Goal: Task Accomplishment & Management: Use online tool/utility

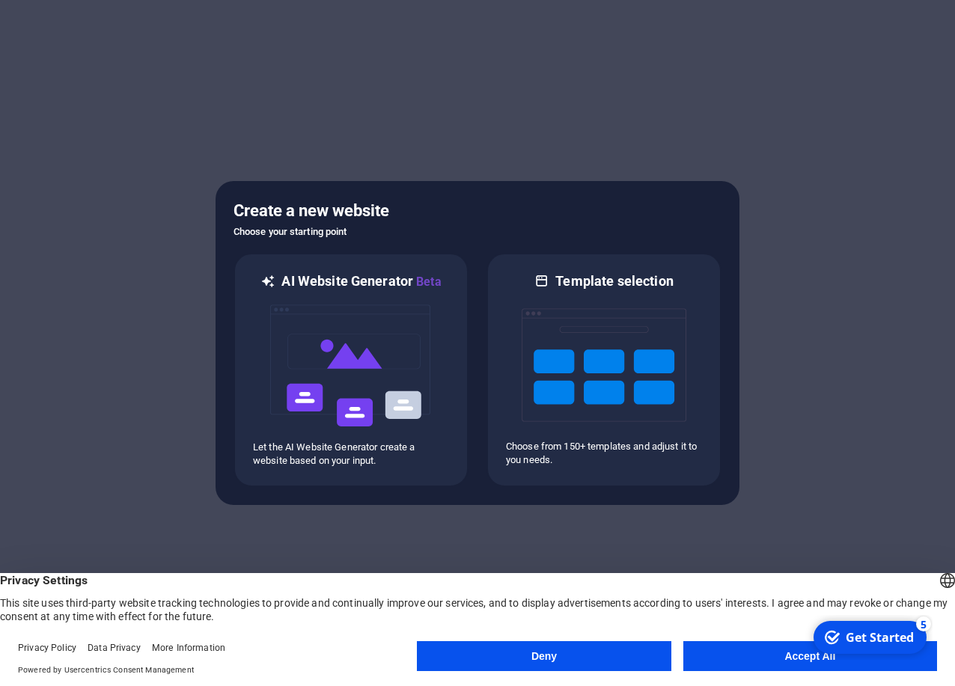
drag, startPoint x: 748, startPoint y: 655, endPoint x: 748, endPoint y: 647, distance: 8.2
click at [748, 655] on button "Accept All" at bounding box center [810, 656] width 254 height 30
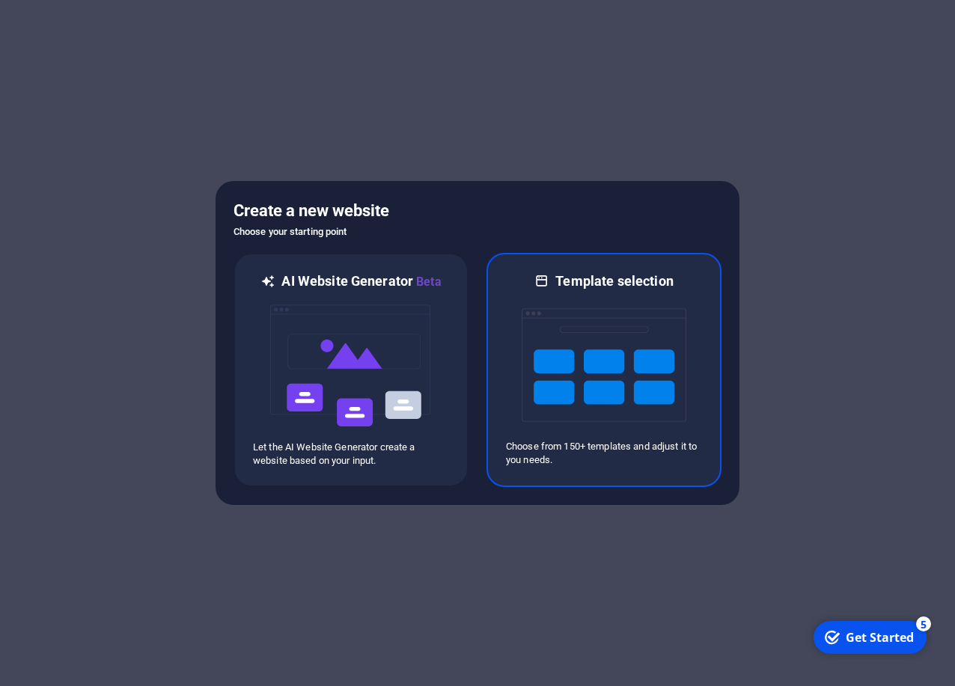
click at [602, 286] on h6 "Template selection" at bounding box center [613, 281] width 117 height 18
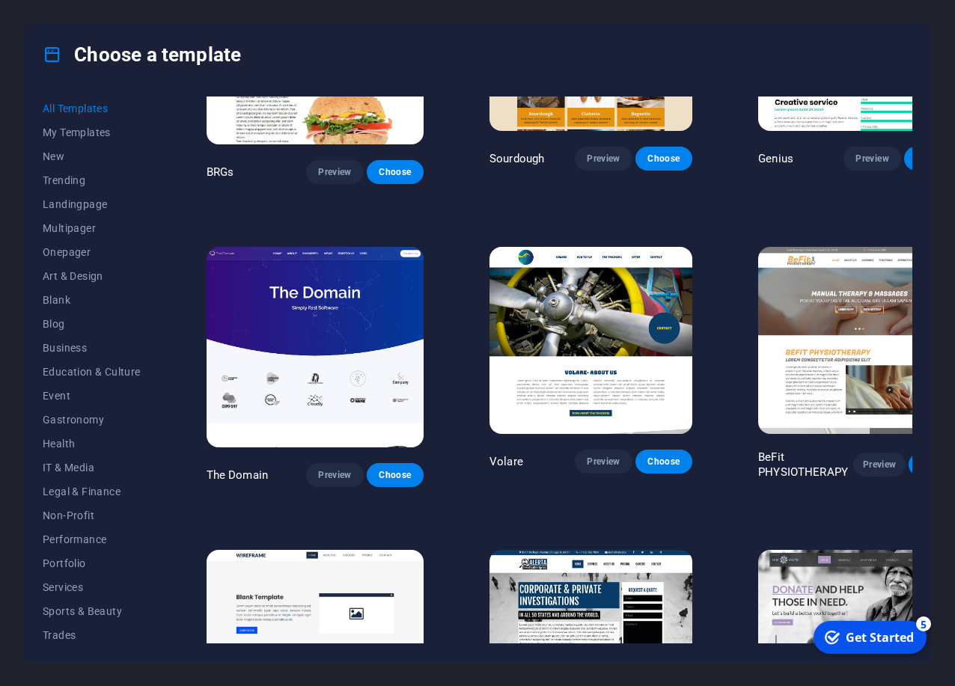
scroll to position [7027, 0]
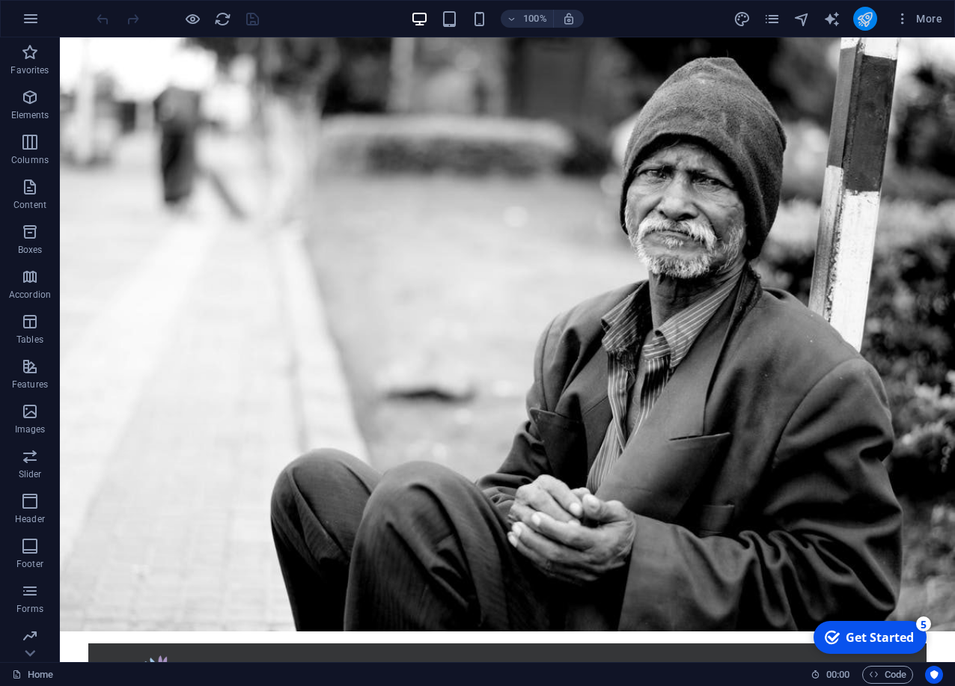
click at [856, 20] on button "publish" at bounding box center [865, 19] width 24 height 24
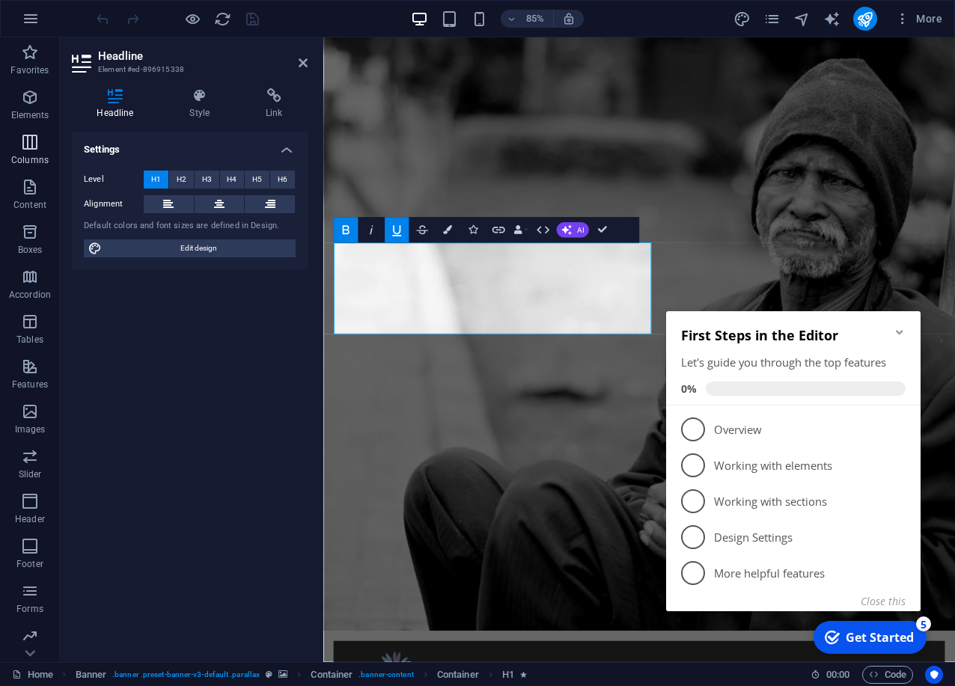
click at [16, 146] on span "Columns" at bounding box center [30, 151] width 60 height 36
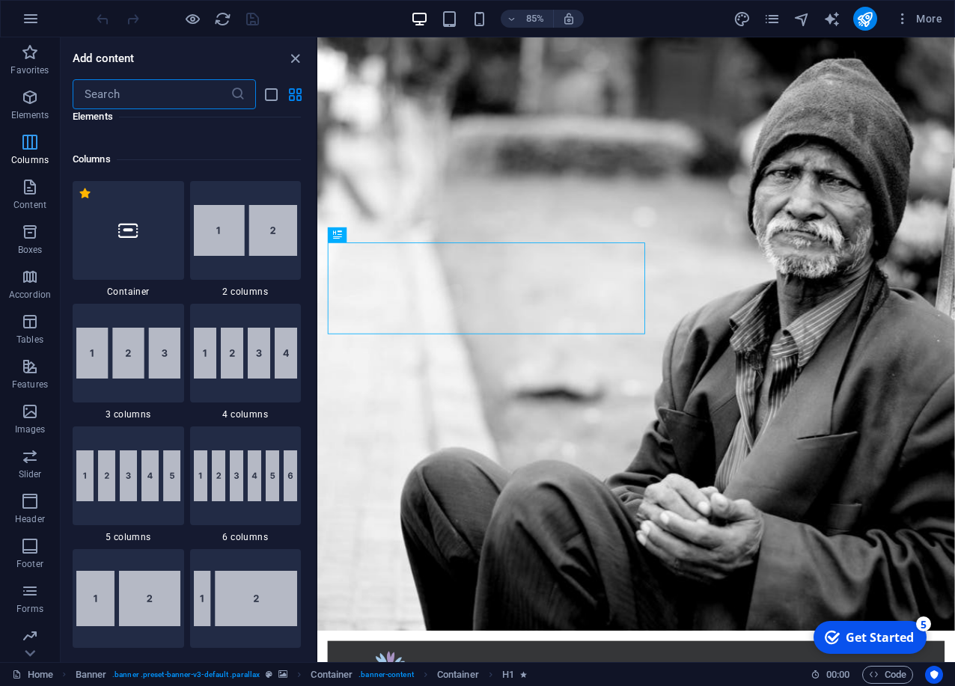
scroll to position [741, 0]
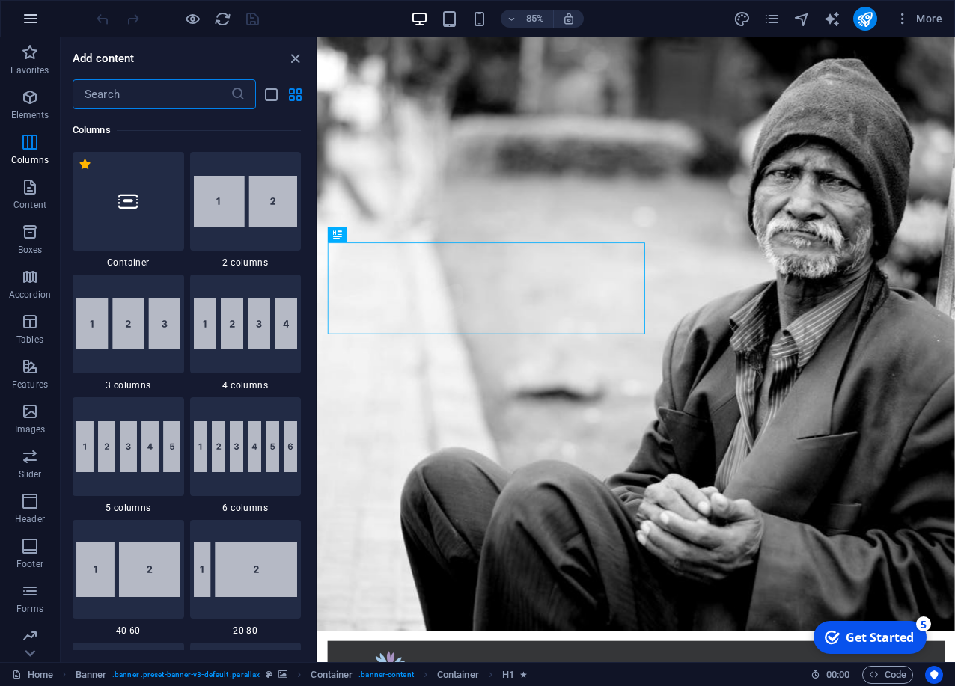
click at [32, 22] on icon "button" at bounding box center [31, 19] width 18 height 18
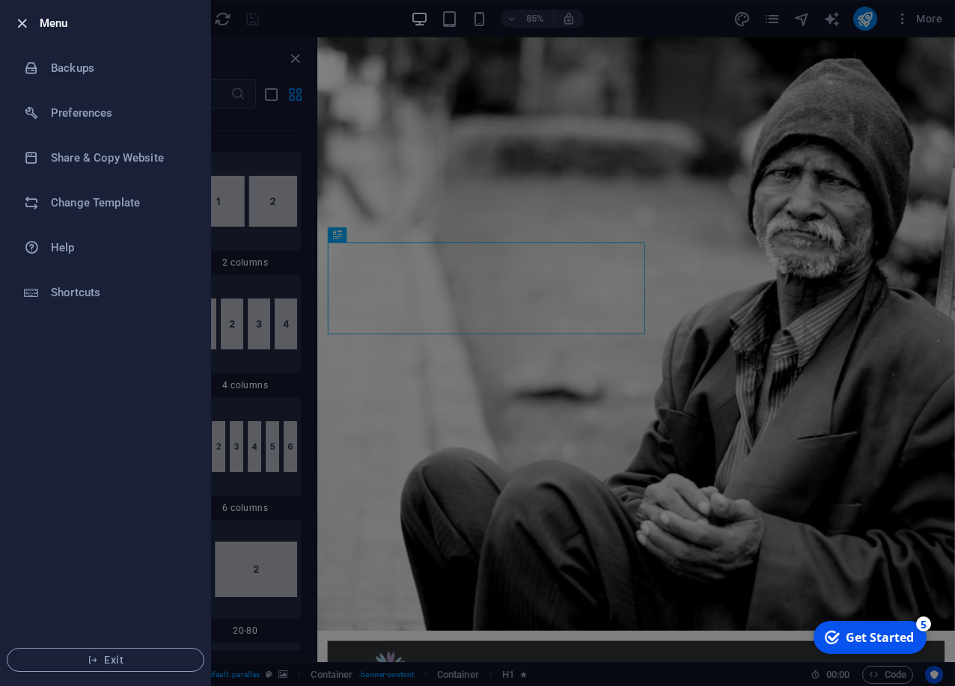
click at [26, 24] on icon "button" at bounding box center [21, 23] width 17 height 17
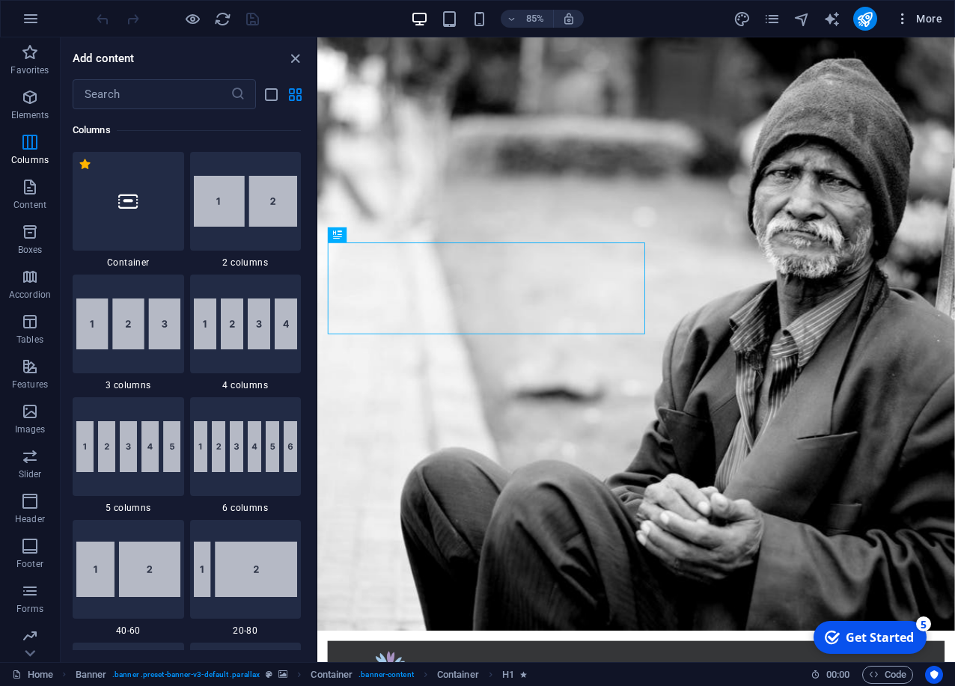
click at [904, 19] on icon "button" at bounding box center [902, 18] width 15 height 15
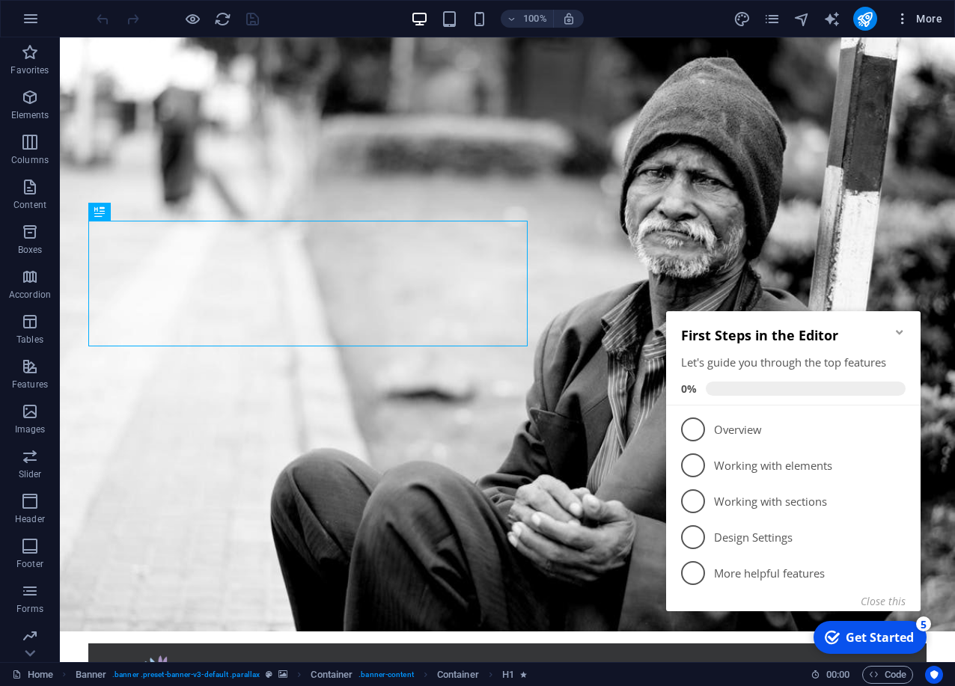
click at [902, 20] on icon "button" at bounding box center [902, 18] width 15 height 15
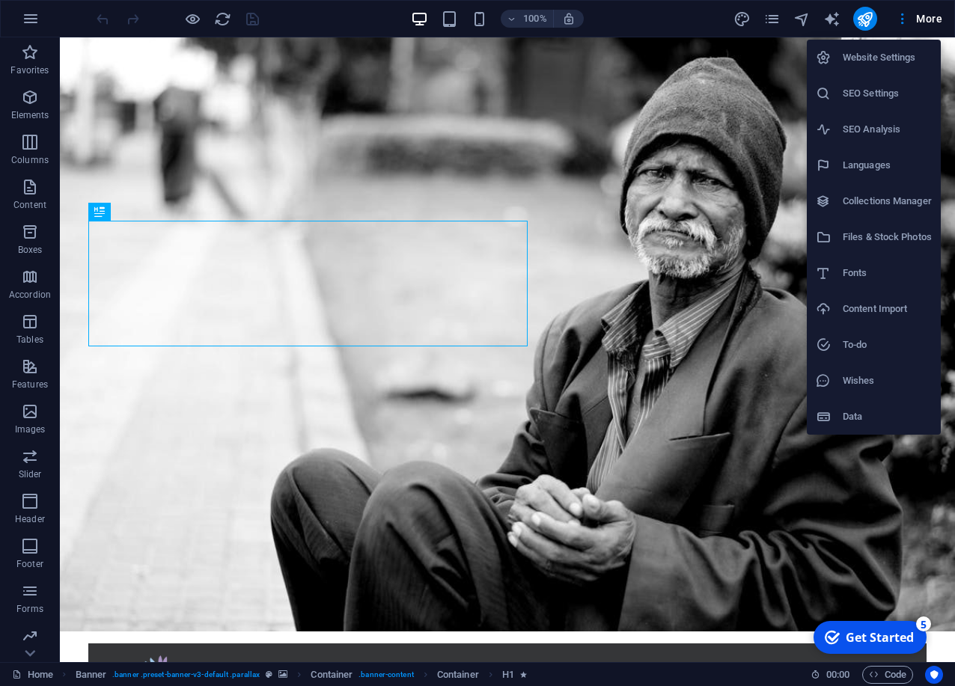
click at [868, 55] on h6 "Website Settings" at bounding box center [887, 58] width 89 height 18
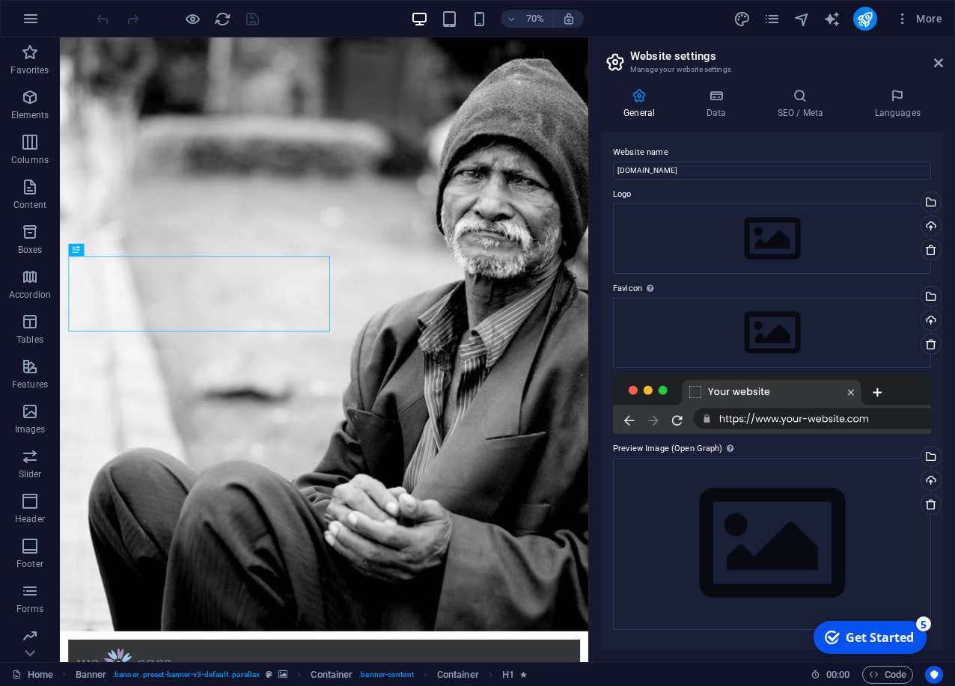
click at [638, 99] on icon at bounding box center [639, 95] width 76 height 15
click at [943, 60] on aside "Website settings Manage your website settings General Data SEO / Meta Languages…" at bounding box center [771, 349] width 367 height 625
drag, startPoint x: 938, startPoint y: 62, endPoint x: 882, endPoint y: 25, distance: 67.5
click at [938, 62] on icon at bounding box center [938, 63] width 9 height 12
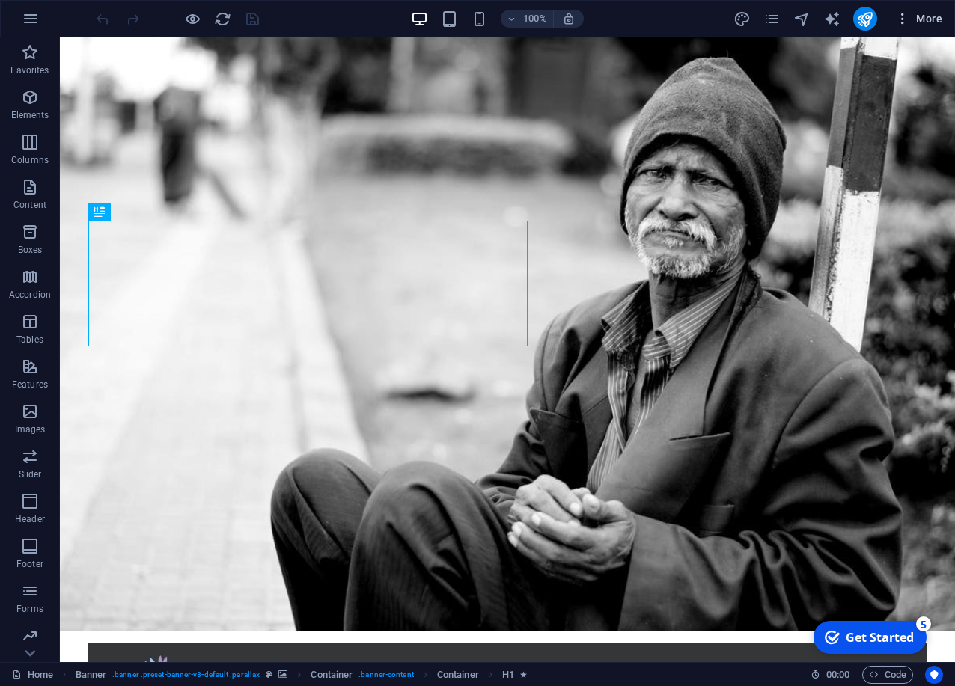
click at [925, 18] on span "More" at bounding box center [918, 18] width 47 height 15
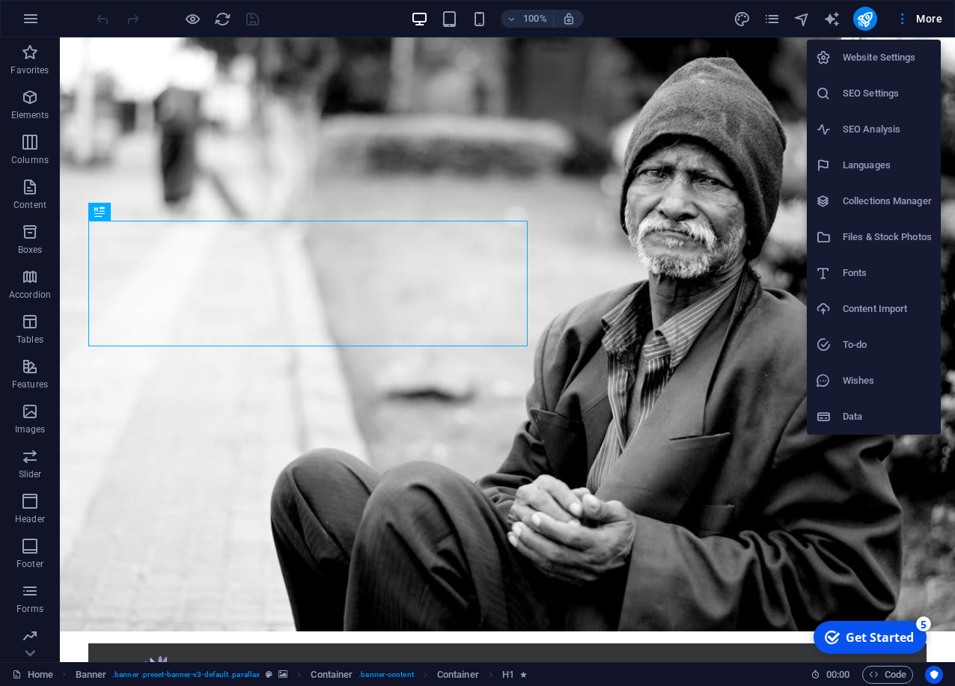
click at [909, 15] on div at bounding box center [477, 343] width 955 height 686
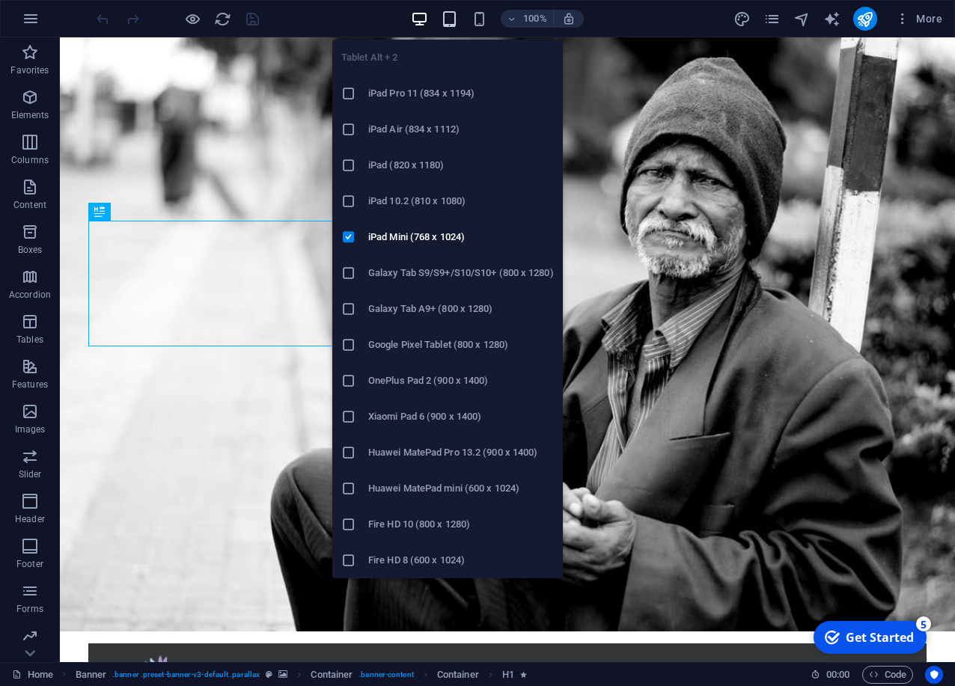
click at [451, 23] on icon "button" at bounding box center [449, 18] width 17 height 17
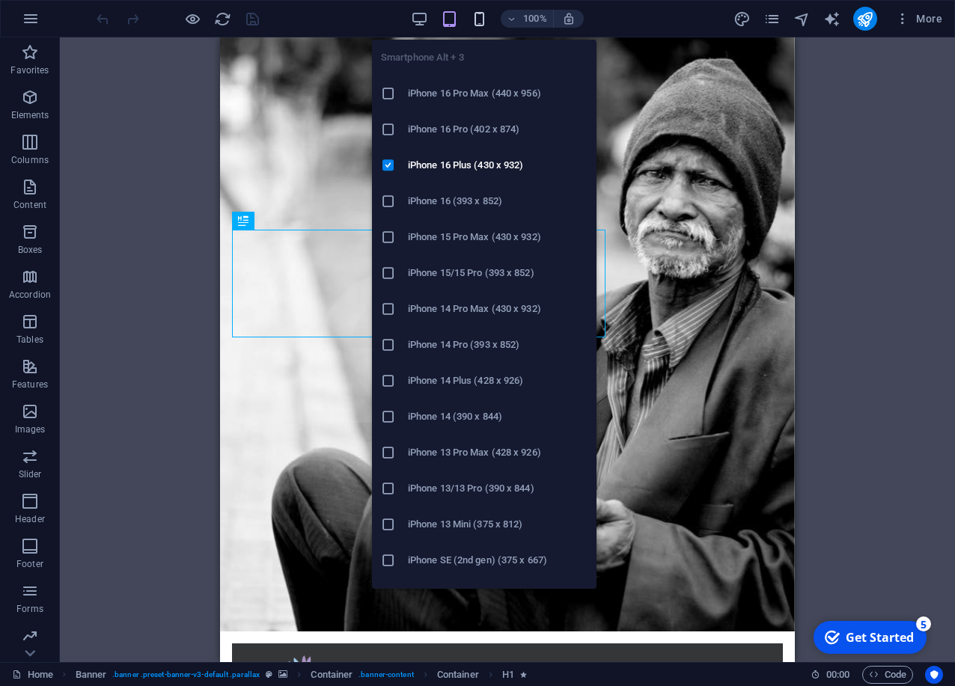
click at [486, 22] on icon "button" at bounding box center [479, 18] width 17 height 17
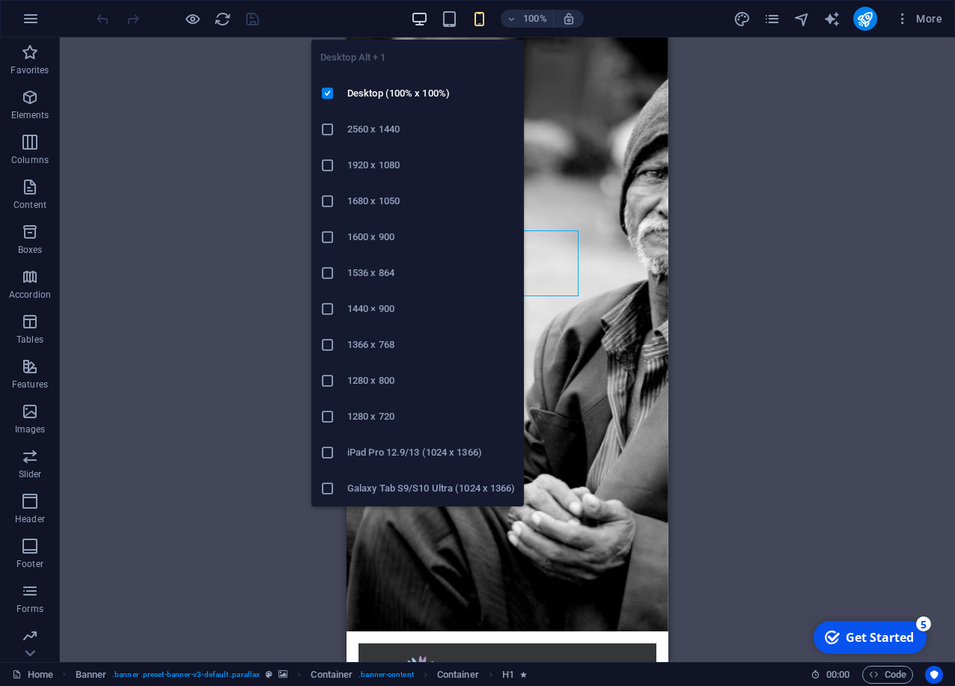
click at [425, 21] on icon "button" at bounding box center [419, 18] width 17 height 17
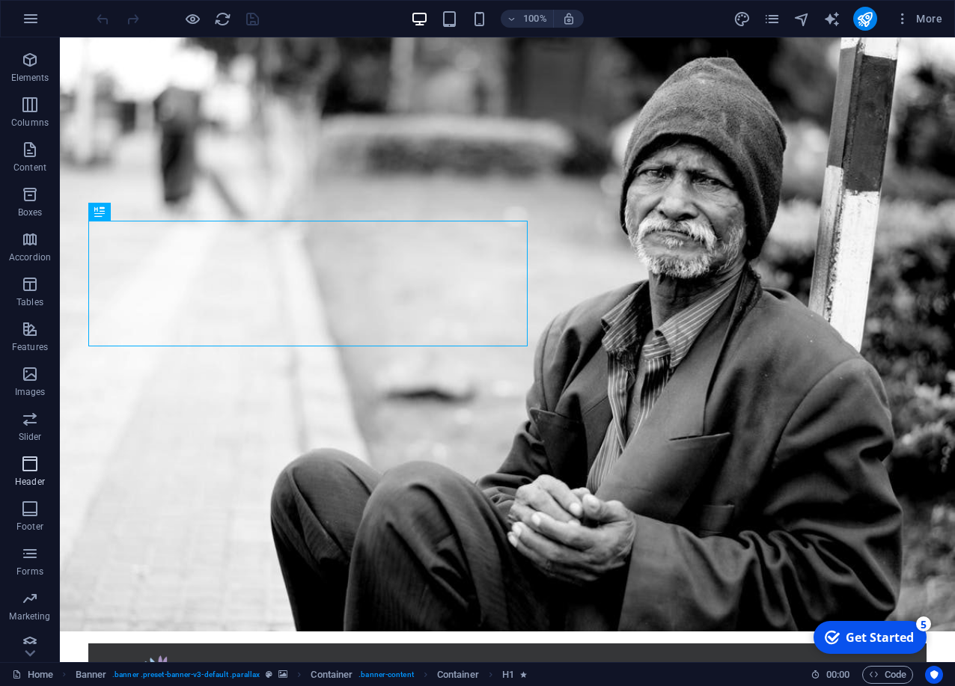
scroll to position [49, 0]
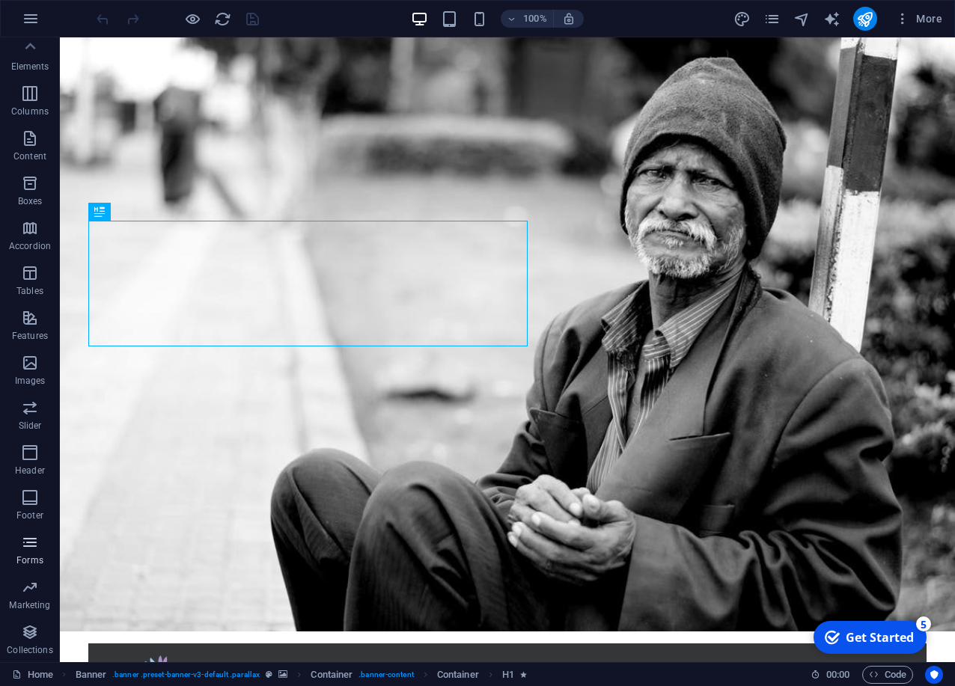
click at [37, 551] on icon "button" at bounding box center [30, 543] width 18 height 18
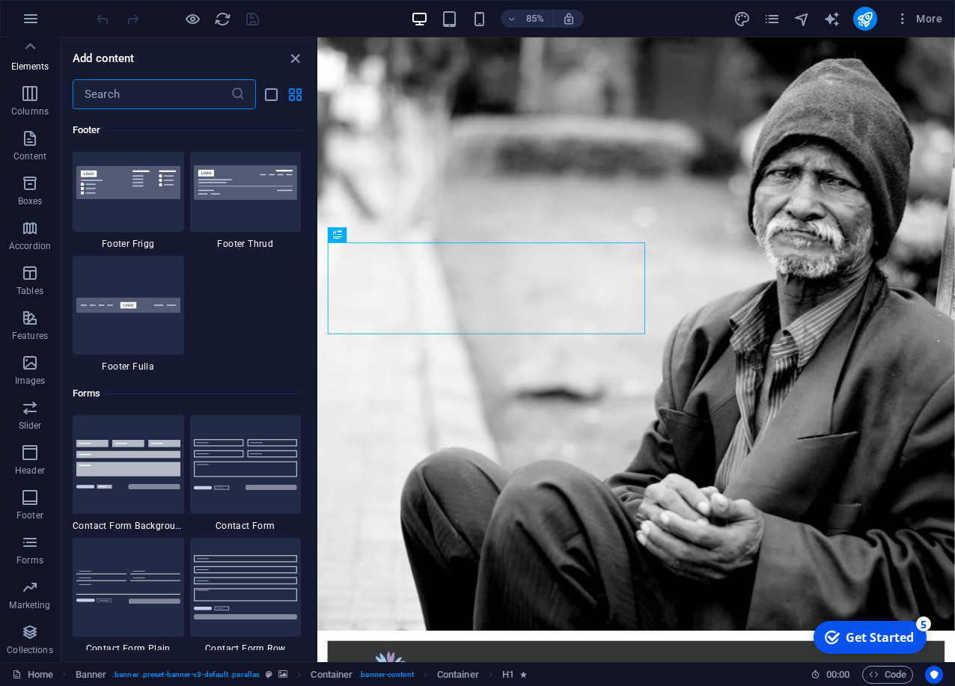
scroll to position [10926, 0]
